Goal: Communication & Community: Answer question/provide support

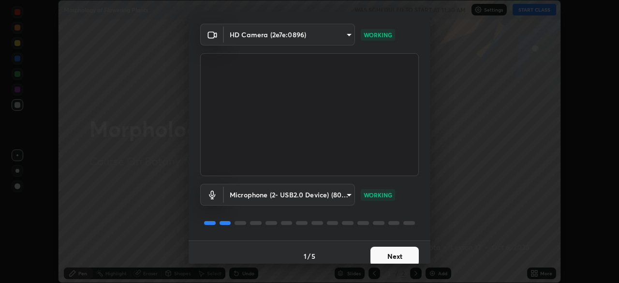
scroll to position [30, 0]
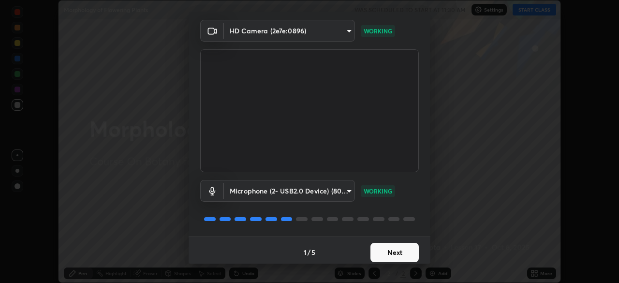
click at [400, 251] on button "Next" at bounding box center [394, 252] width 48 height 19
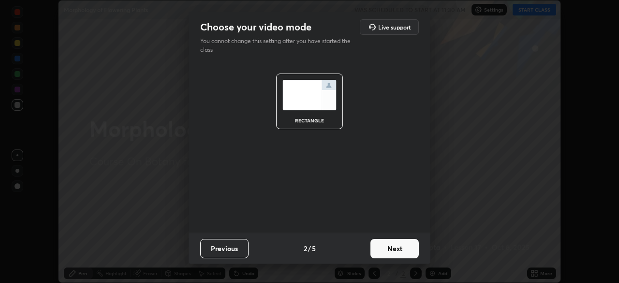
scroll to position [0, 0]
click at [403, 252] on button "Next" at bounding box center [394, 248] width 48 height 19
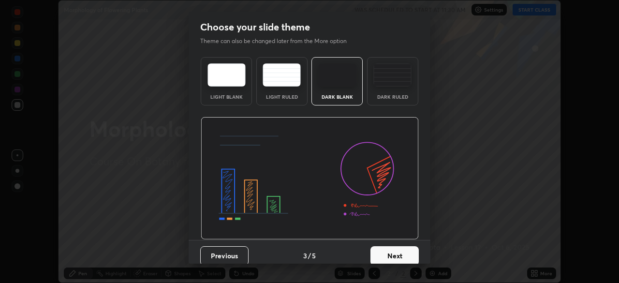
scroll to position [7, 0]
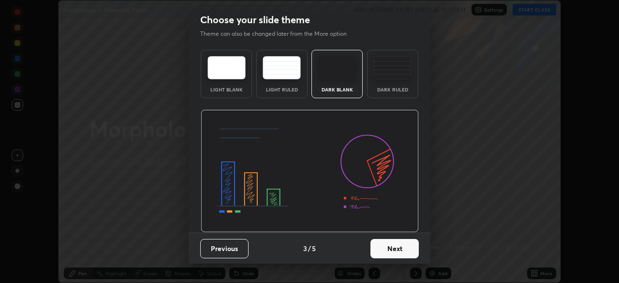
click at [405, 245] on button "Next" at bounding box center [394, 248] width 48 height 19
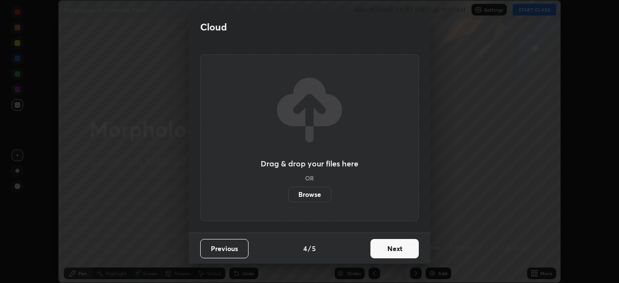
scroll to position [0, 0]
click at [404, 253] on button "Next" at bounding box center [394, 248] width 48 height 19
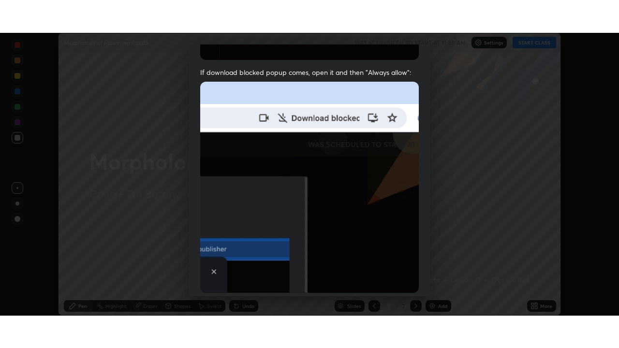
scroll to position [231, 0]
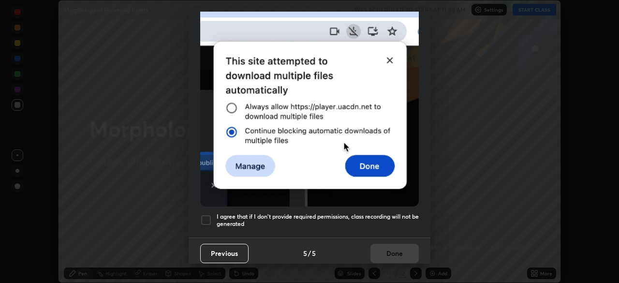
click at [207, 216] on div at bounding box center [206, 220] width 12 height 12
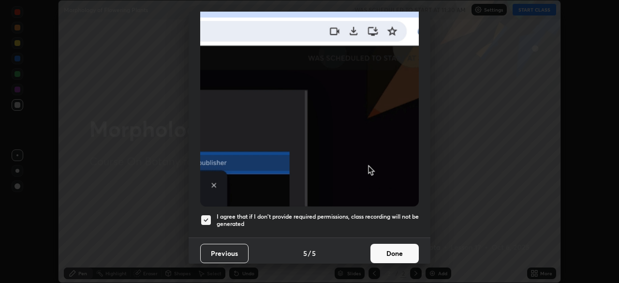
click at [385, 246] on button "Done" at bounding box center [394, 253] width 48 height 19
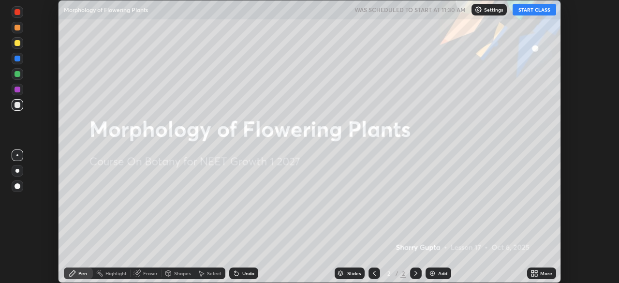
click at [529, 11] on button "START CLASS" at bounding box center [533, 10] width 43 height 12
click at [542, 273] on div "More" at bounding box center [546, 273] width 12 height 5
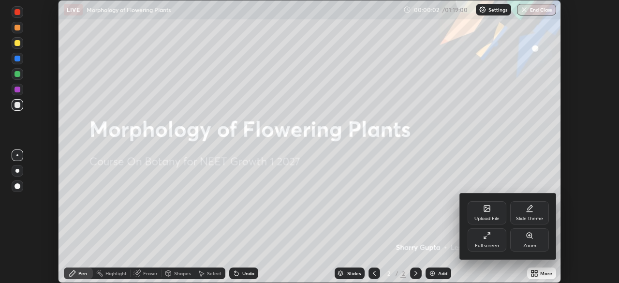
click at [492, 244] on div "Full screen" at bounding box center [487, 245] width 24 height 5
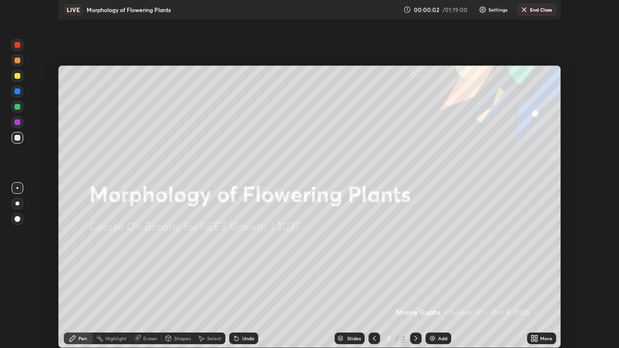
scroll to position [348, 619]
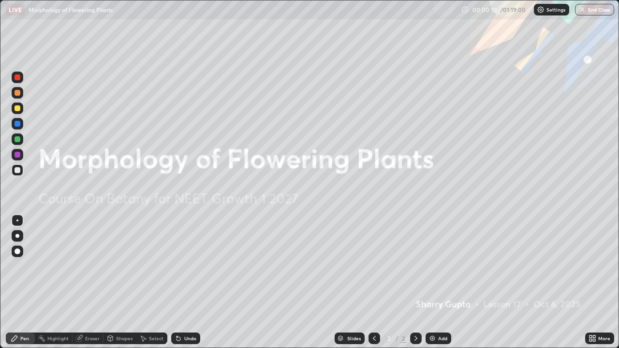
click at [434, 282] on img at bounding box center [432, 338] width 8 height 8
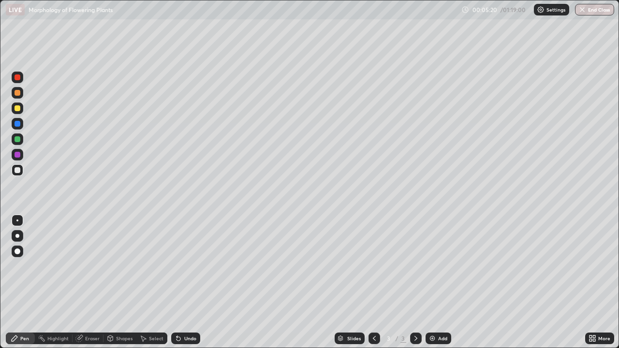
click at [19, 251] on div at bounding box center [17, 251] width 6 height 6
click at [20, 159] on div at bounding box center [18, 155] width 12 height 12
click at [86, 282] on div "Eraser" at bounding box center [92, 338] width 14 height 5
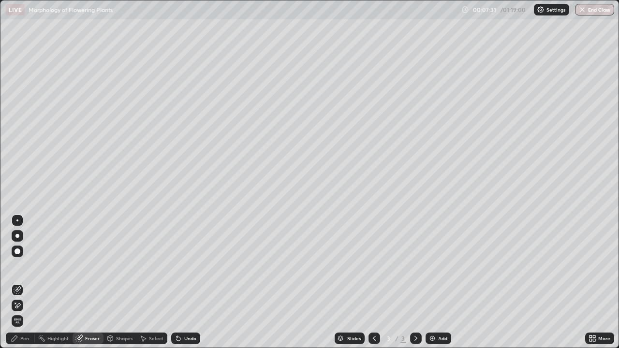
click at [19, 282] on span "Erase all" at bounding box center [17, 321] width 11 height 6
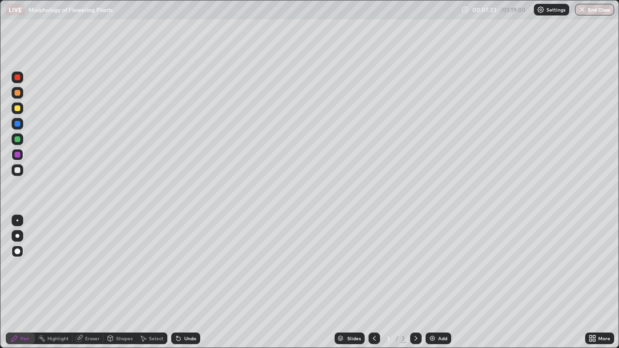
click at [25, 282] on div "Pen" at bounding box center [24, 338] width 9 height 5
click at [20, 124] on div at bounding box center [17, 124] width 6 height 6
click at [20, 111] on div at bounding box center [18, 108] width 12 height 12
click at [18, 237] on div at bounding box center [17, 236] width 4 height 4
click at [19, 156] on div at bounding box center [17, 155] width 6 height 6
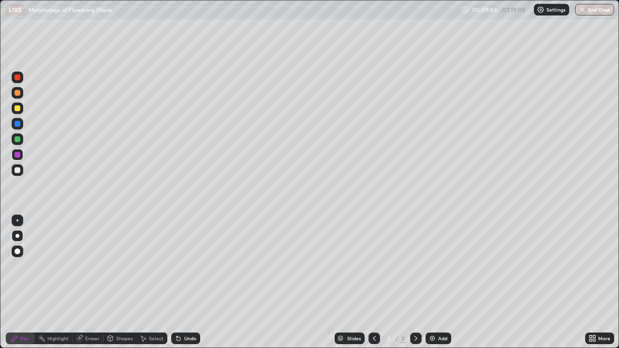
click at [20, 114] on div at bounding box center [18, 108] width 12 height 12
click at [18, 170] on div at bounding box center [17, 170] width 6 height 6
click at [17, 109] on div at bounding box center [17, 108] width 6 height 6
click at [20, 94] on div at bounding box center [17, 93] width 6 height 6
click at [16, 82] on div at bounding box center [18, 78] width 12 height 12
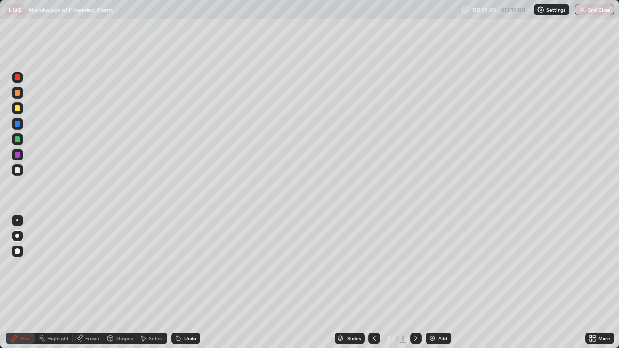
click at [17, 140] on div at bounding box center [17, 139] width 6 height 6
click at [17, 124] on div at bounding box center [17, 124] width 6 height 6
click at [17, 93] on div at bounding box center [17, 93] width 6 height 6
click at [187, 282] on div "Undo" at bounding box center [185, 338] width 29 height 12
click at [184, 282] on div "Undo" at bounding box center [185, 338] width 29 height 12
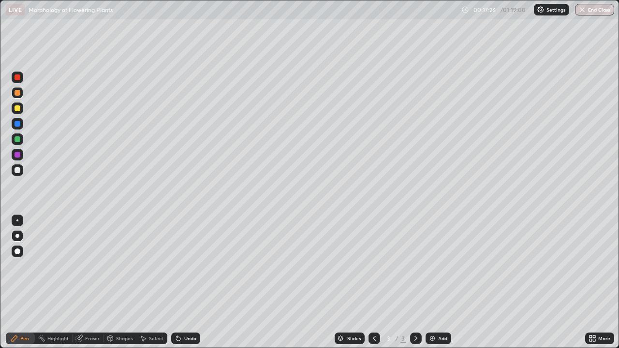
click at [441, 282] on div "Add" at bounding box center [442, 338] width 9 height 5
click at [17, 109] on div at bounding box center [17, 108] width 6 height 6
click at [19, 95] on div at bounding box center [17, 93] width 6 height 6
click at [19, 156] on div at bounding box center [17, 155] width 6 height 6
click at [190, 282] on div "Undo" at bounding box center [190, 338] width 12 height 5
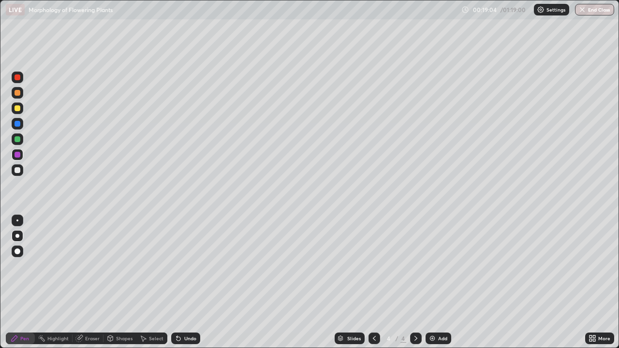
click at [188, 282] on div "Undo" at bounding box center [190, 338] width 12 height 5
click at [17, 171] on div at bounding box center [17, 170] width 6 height 6
click at [17, 140] on div at bounding box center [17, 139] width 6 height 6
click at [17, 93] on div at bounding box center [17, 93] width 6 height 6
click at [436, 282] on div "Add" at bounding box center [438, 338] width 26 height 12
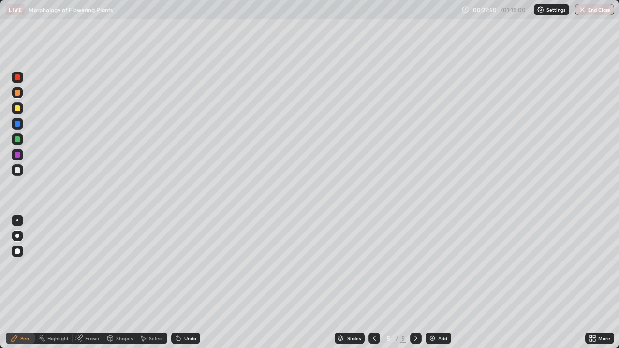
click at [17, 107] on div at bounding box center [17, 108] width 6 height 6
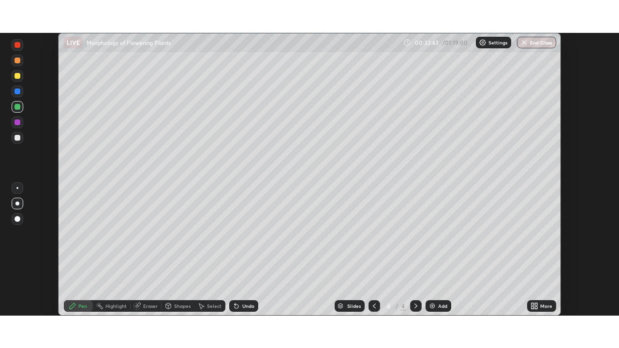
scroll to position [283, 619]
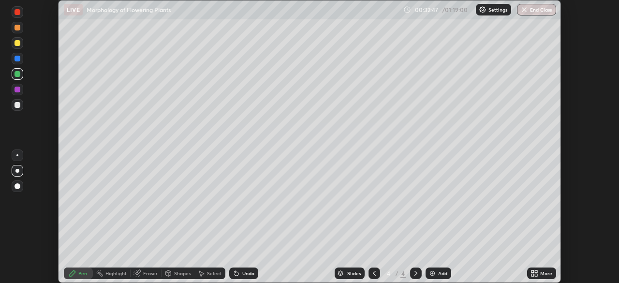
click at [418, 274] on div at bounding box center [416, 273] width 12 height 12
click at [438, 273] on div "Add" at bounding box center [442, 273] width 9 height 5
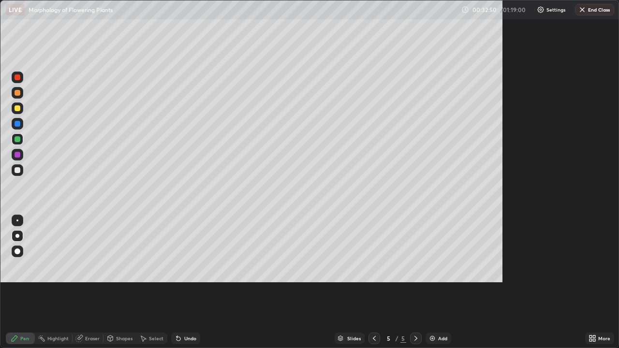
scroll to position [348, 619]
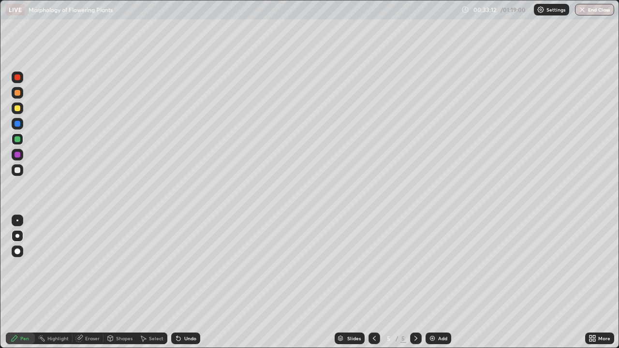
click at [18, 96] on div at bounding box center [18, 93] width 12 height 12
click at [18, 170] on div at bounding box center [17, 170] width 6 height 6
click at [438, 282] on div "Add" at bounding box center [442, 338] width 9 height 5
click at [19, 111] on div at bounding box center [17, 108] width 6 height 6
click at [21, 124] on div at bounding box center [18, 124] width 12 height 12
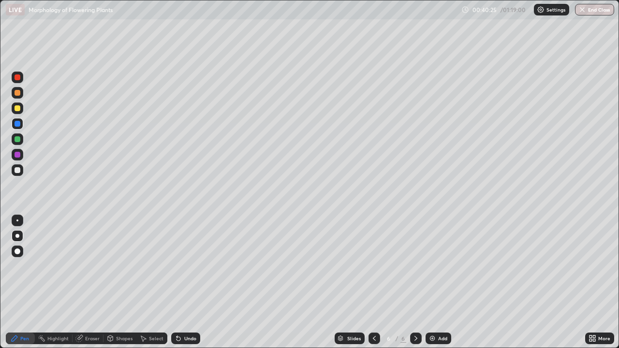
click at [20, 173] on div at bounding box center [18, 170] width 12 height 12
click at [17, 93] on div at bounding box center [17, 93] width 6 height 6
click at [21, 171] on div at bounding box center [18, 170] width 12 height 12
click at [20, 155] on div at bounding box center [17, 155] width 6 height 6
click at [435, 282] on div "Add" at bounding box center [438, 338] width 26 height 12
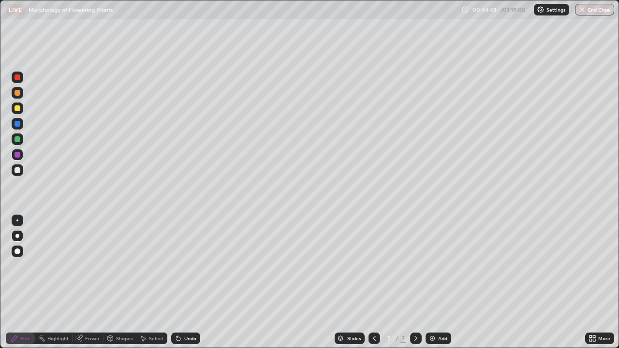
click at [20, 97] on div at bounding box center [18, 93] width 12 height 12
click at [17, 171] on div at bounding box center [17, 170] width 6 height 6
click at [16, 142] on div at bounding box center [17, 139] width 6 height 6
click at [20, 93] on div at bounding box center [17, 93] width 6 height 6
click at [20, 174] on div at bounding box center [18, 170] width 12 height 12
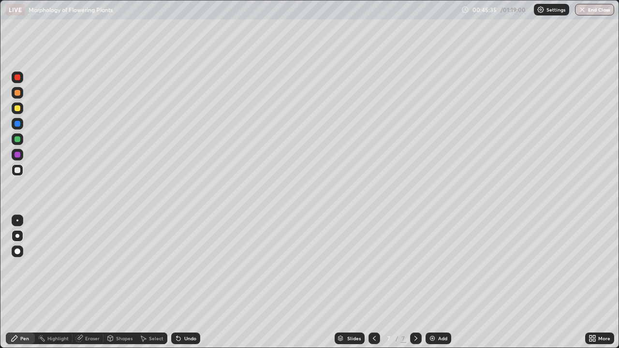
click at [18, 112] on div at bounding box center [18, 108] width 12 height 12
click at [15, 142] on div at bounding box center [17, 139] width 6 height 6
click at [20, 173] on div at bounding box center [18, 170] width 12 height 12
click at [17, 110] on div at bounding box center [17, 108] width 6 height 6
click at [17, 140] on div at bounding box center [17, 139] width 6 height 6
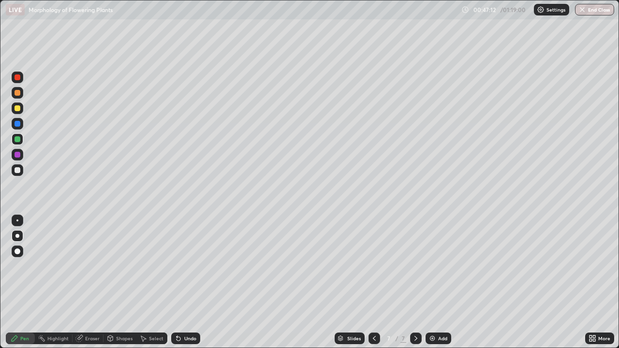
click at [18, 109] on div at bounding box center [17, 108] width 6 height 6
click at [16, 172] on div at bounding box center [17, 170] width 6 height 6
click at [19, 125] on div at bounding box center [17, 124] width 6 height 6
click at [438, 282] on div "Add" at bounding box center [442, 338] width 9 height 5
click at [19, 94] on div at bounding box center [17, 93] width 6 height 6
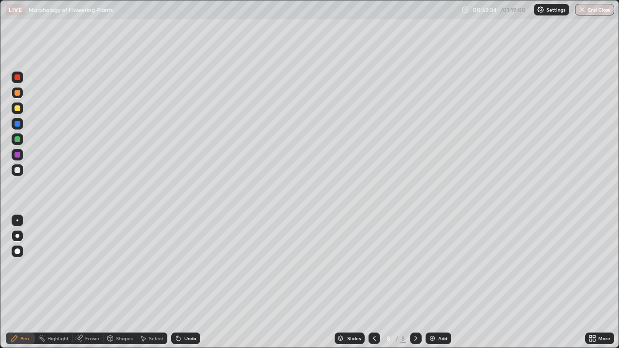
click at [20, 172] on div at bounding box center [17, 170] width 6 height 6
click at [16, 110] on div at bounding box center [17, 108] width 6 height 6
click at [17, 140] on div at bounding box center [17, 139] width 6 height 6
click at [17, 109] on div at bounding box center [17, 108] width 6 height 6
click at [17, 93] on div at bounding box center [17, 93] width 6 height 6
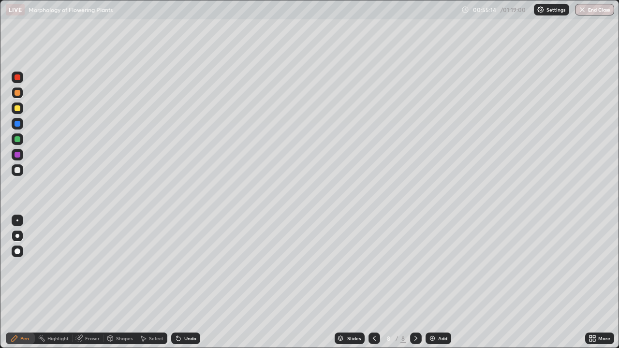
click at [18, 170] on div at bounding box center [17, 170] width 6 height 6
click at [176, 282] on icon at bounding box center [178, 339] width 4 height 4
click at [177, 282] on icon at bounding box center [178, 339] width 4 height 4
click at [19, 158] on div at bounding box center [18, 155] width 12 height 12
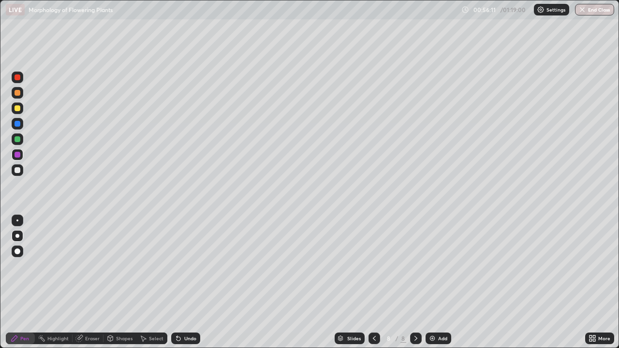
click at [17, 169] on div at bounding box center [17, 170] width 6 height 6
click at [17, 140] on div at bounding box center [17, 139] width 6 height 6
click at [176, 282] on icon at bounding box center [178, 339] width 4 height 4
click at [178, 282] on icon at bounding box center [178, 339] width 4 height 4
click at [429, 282] on img at bounding box center [432, 338] width 8 height 8
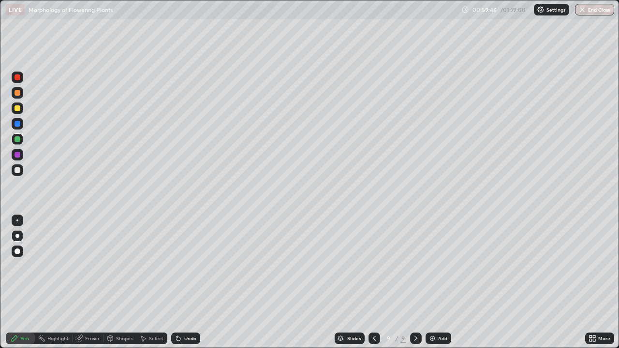
click at [18, 170] on div at bounding box center [17, 170] width 6 height 6
click at [22, 158] on div at bounding box center [18, 155] width 12 height 12
click at [93, 282] on div "Eraser" at bounding box center [92, 338] width 14 height 5
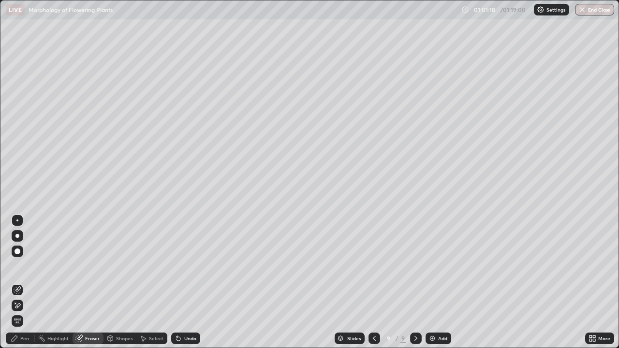
click at [18, 282] on span "Erase all" at bounding box center [17, 321] width 11 height 6
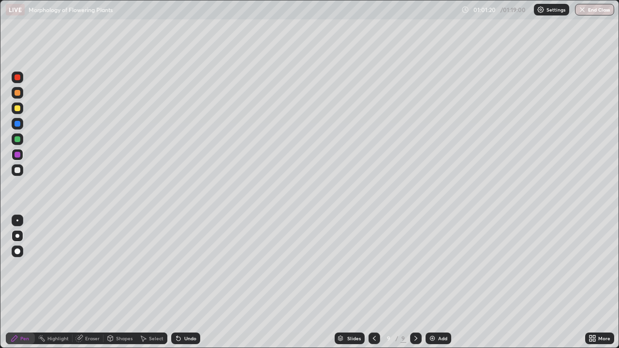
click at [16, 138] on div at bounding box center [17, 139] width 6 height 6
click at [17, 93] on div at bounding box center [17, 93] width 6 height 6
click at [19, 172] on div at bounding box center [17, 170] width 6 height 6
click at [17, 141] on div at bounding box center [17, 139] width 6 height 6
click at [20, 173] on div at bounding box center [18, 170] width 12 height 12
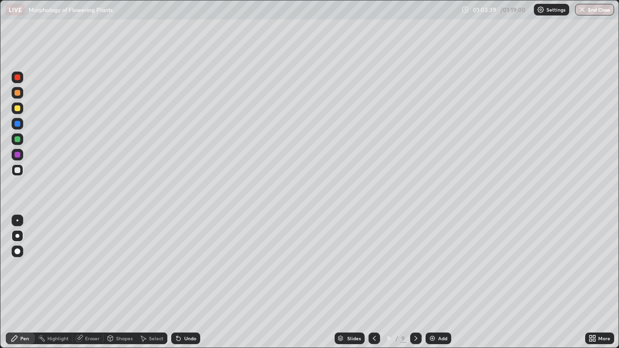
click at [17, 139] on div at bounding box center [17, 139] width 6 height 6
click at [18, 97] on div at bounding box center [18, 93] width 12 height 12
click at [244, 282] on div "Slides 9 / 9 Add" at bounding box center [392, 338] width 385 height 19
click at [22, 156] on div at bounding box center [18, 155] width 12 height 12
click at [19, 128] on div at bounding box center [18, 124] width 12 height 12
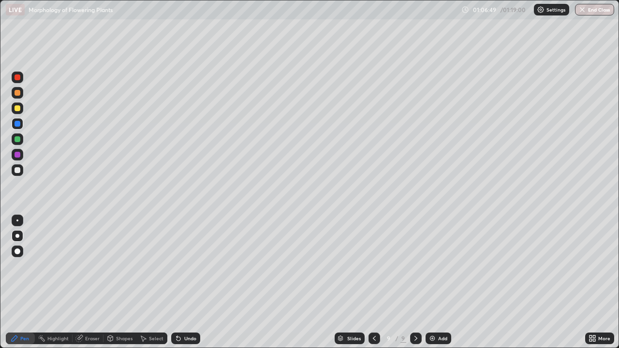
click at [194, 282] on div "Undo" at bounding box center [190, 338] width 12 height 5
click at [191, 282] on div "Undo" at bounding box center [185, 338] width 29 height 12
click at [191, 282] on div "Undo" at bounding box center [190, 338] width 12 height 5
click at [438, 282] on div "Add" at bounding box center [442, 338] width 9 height 5
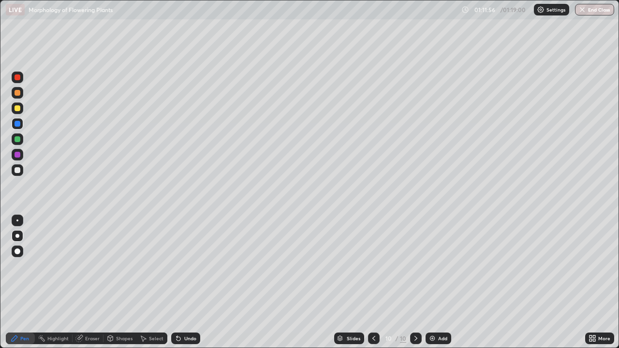
click at [598, 12] on button "End Class" at bounding box center [594, 10] width 39 height 12
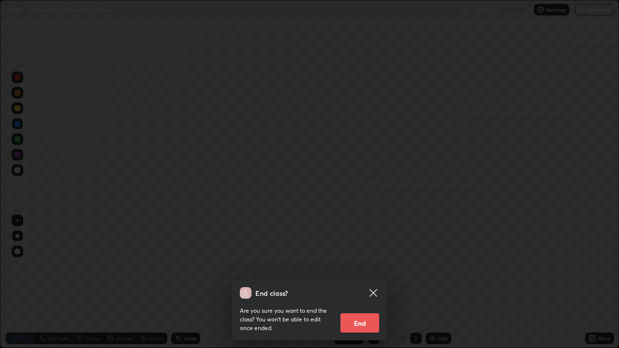
click at [366, 282] on button "End" at bounding box center [359, 322] width 39 height 19
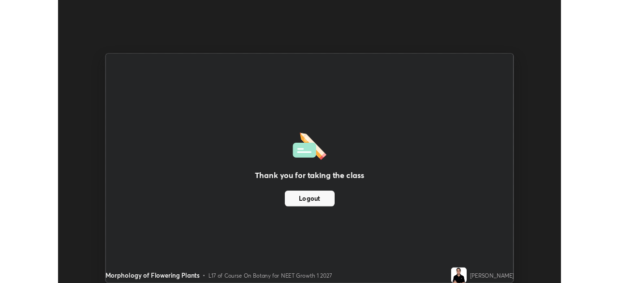
scroll to position [48039, 47704]
